Goal: Navigation & Orientation: Understand site structure

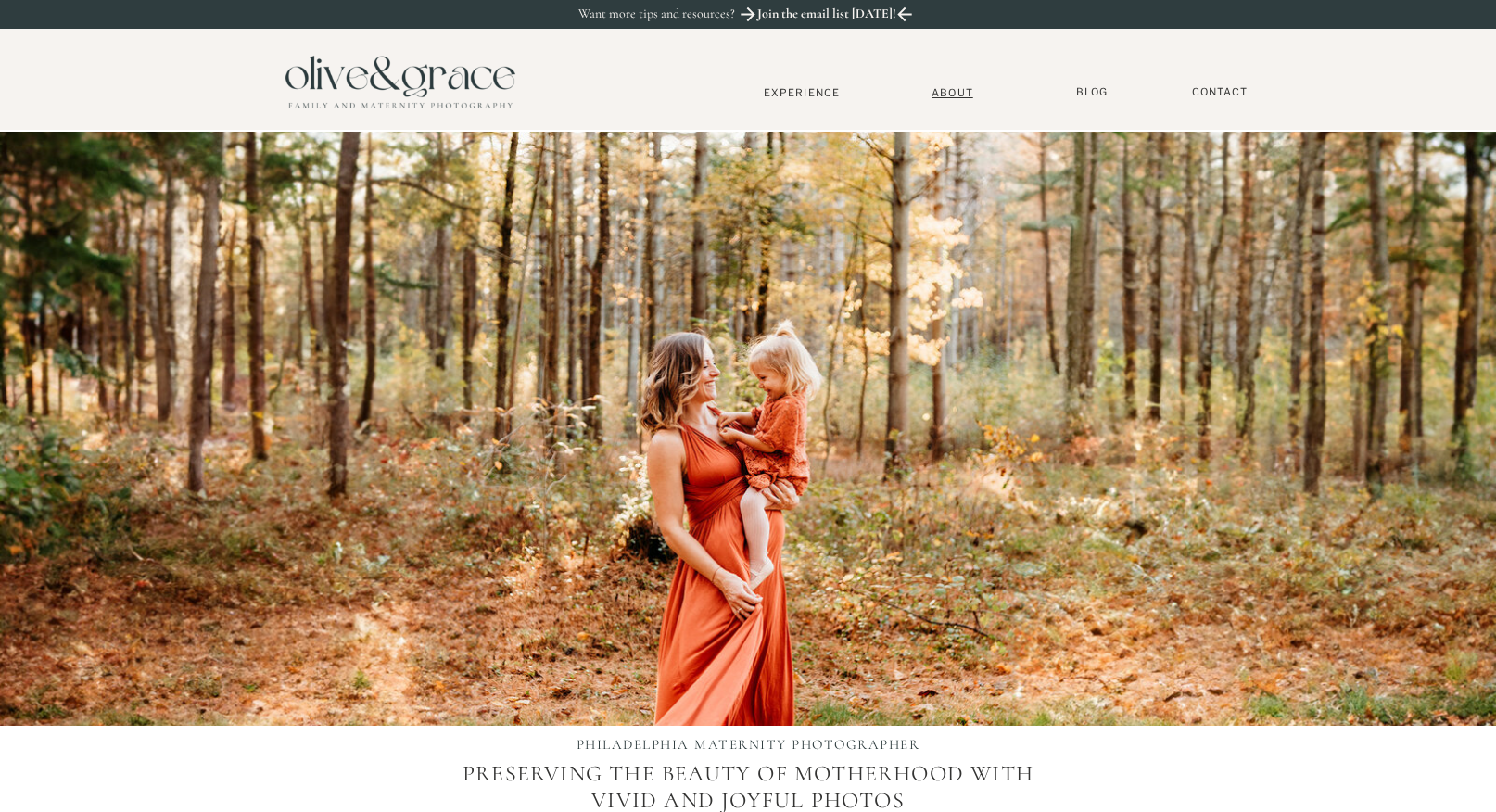
click at [933, 91] on nav "About" at bounding box center [952, 92] width 57 height 12
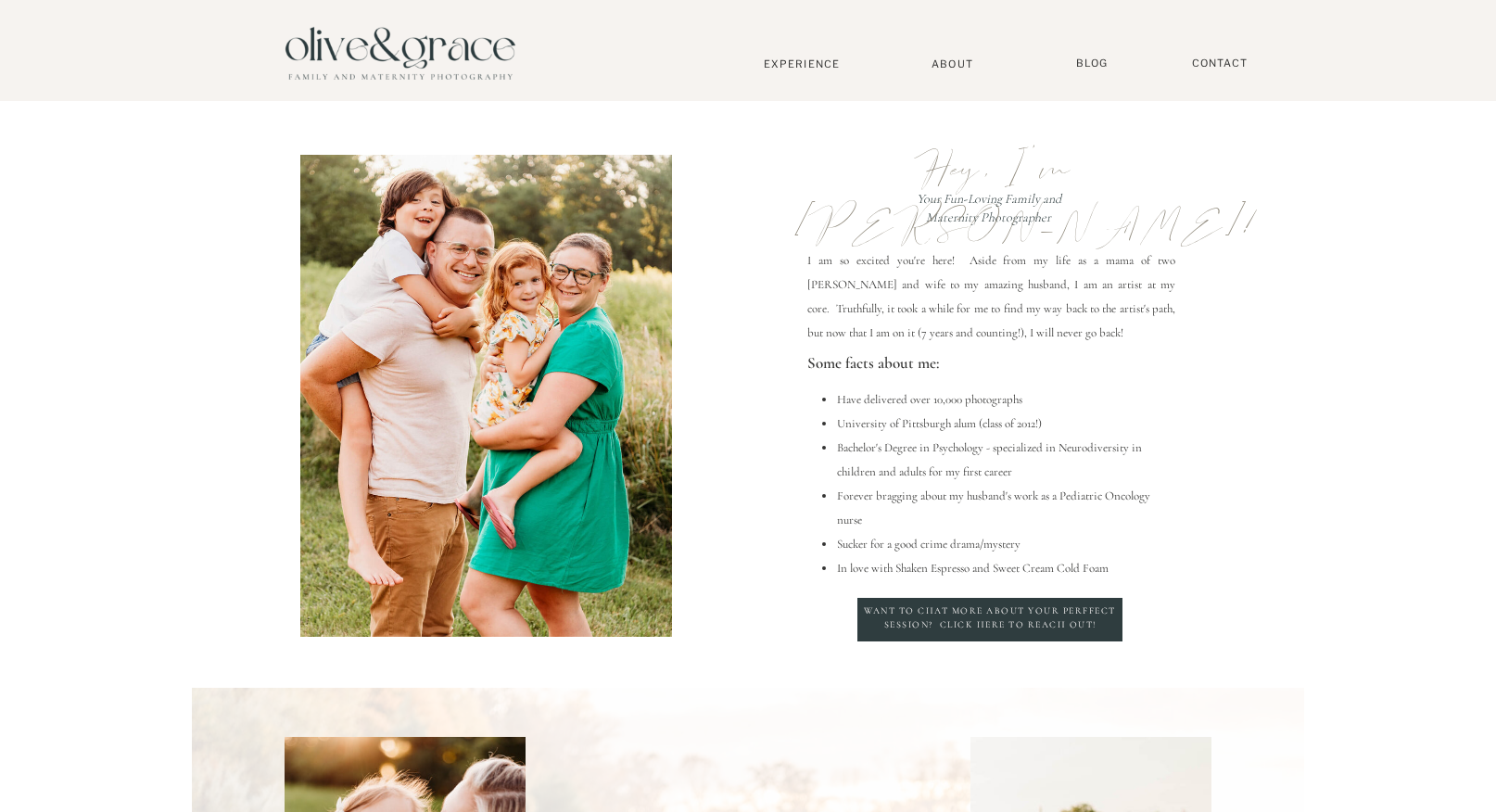
click at [822, 65] on nav "Experience" at bounding box center [801, 64] width 122 height 13
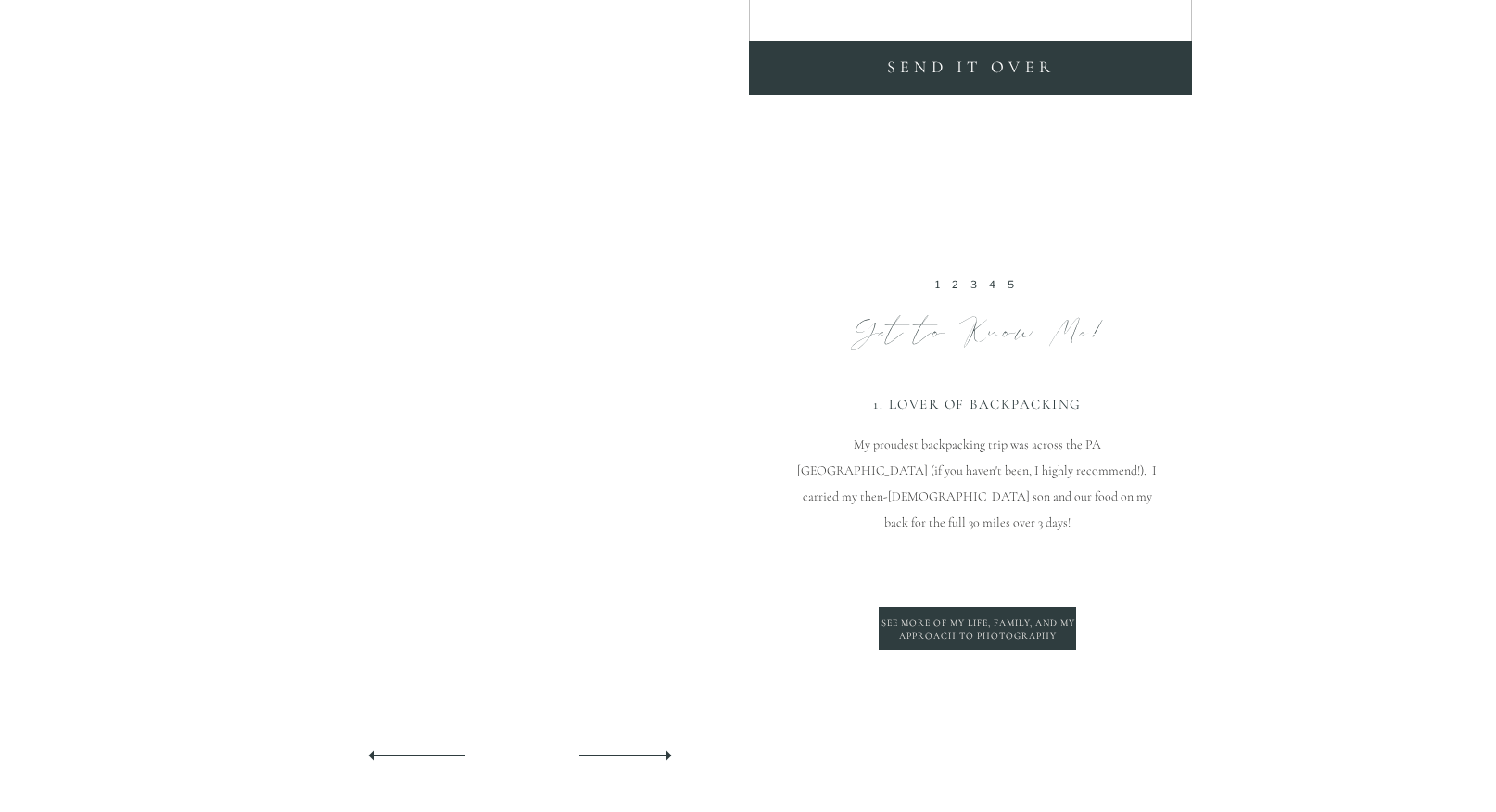
scroll to position [4958, 0]
